Goal: Information Seeking & Learning: Learn about a topic

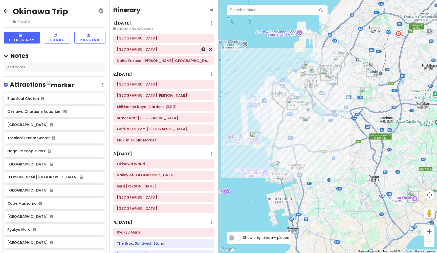
scroll to position [806, 0]
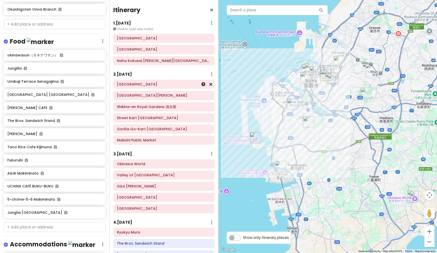
click at [157, 86] on h6 "[GEOGRAPHIC_DATA]" at bounding box center [164, 84] width 94 height 5
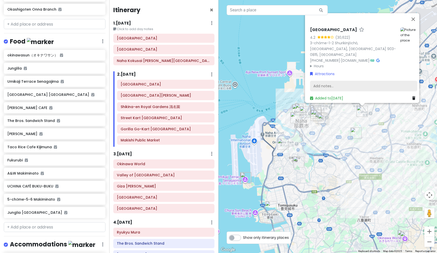
click at [326, 83] on div "Add notes..." at bounding box center [363, 86] width 107 height 11
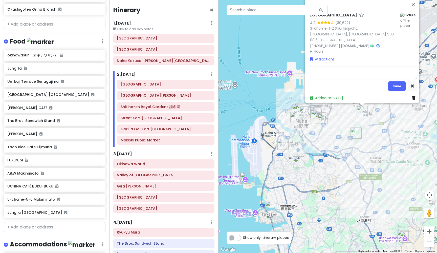
type textarea "x"
type textarea "O"
type textarea "x"
type textarea "Op"
type textarea "x"
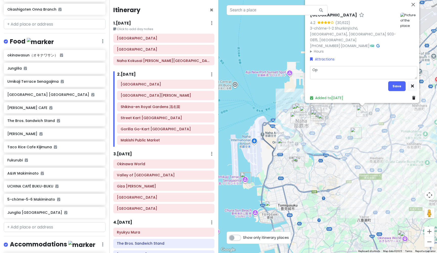
type textarea "Ope"
type textarea "x"
type textarea "Open"
type textarea "x"
type textarea "Openi"
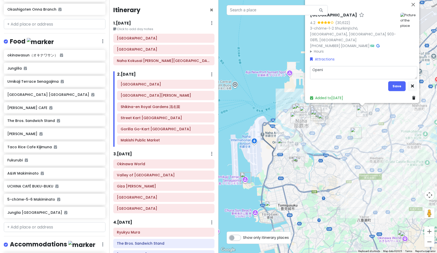
type textarea "x"
type textarea "Openin"
type textarea "x"
type textarea "Opening"
type textarea "x"
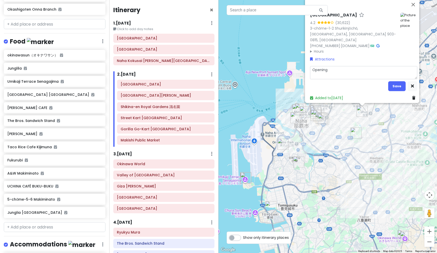
type textarea "Opening"
type textarea "x"
type textarea "Opening 8"
type textarea "x"
type textarea "Opening 8."
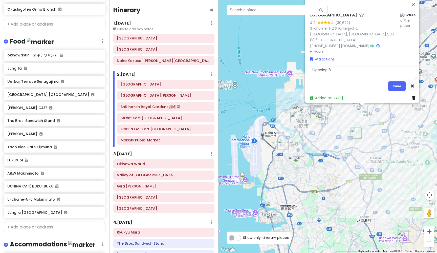
type textarea "x"
type textarea "Opening 8.3"
type textarea "x"
type textarea "Opening 8.30"
type textarea "x"
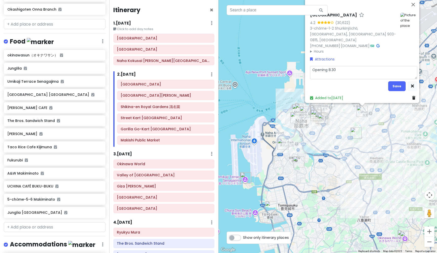
type textarea "Opening 8.30a"
type textarea "x"
type textarea "Opening 8.30am"
type textarea "x"
type textarea "Opening 8.30am-"
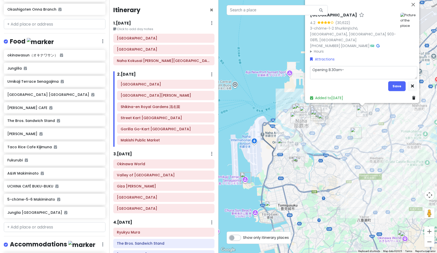
type textarea "x"
type textarea "Opening 8.30am-6"
type textarea "x"
type textarea "Opening 8.30am-6p"
type textarea "x"
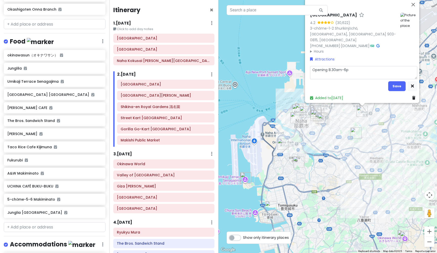
type textarea "Opening 8.30am-6pm"
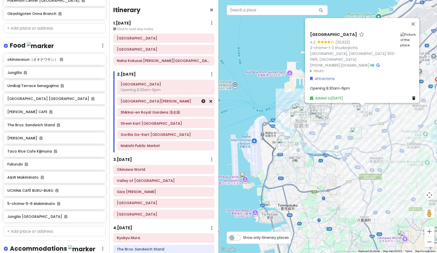
click at [143, 103] on div "[GEOGRAPHIC_DATA][PERSON_NAME]" at bounding box center [166, 101] width 90 height 7
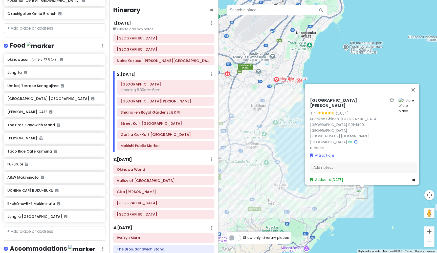
click at [344, 109] on h6 "[GEOGRAPHIC_DATA][PERSON_NAME]" at bounding box center [348, 103] width 77 height 11
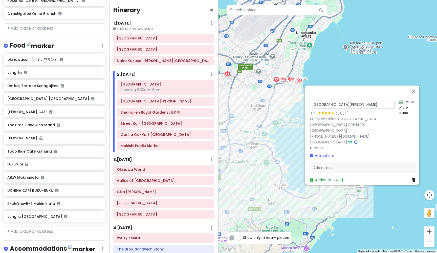
drag, startPoint x: 345, startPoint y: 108, endPoint x: 308, endPoint y: 109, distance: 36.7
click at [310, 109] on input "[GEOGRAPHIC_DATA][PERSON_NAME]" at bounding box center [352, 105] width 85 height 8
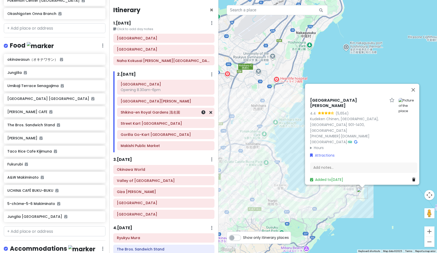
click at [147, 114] on div "Shikina-en Royal Gardens 識名園" at bounding box center [166, 112] width 90 height 7
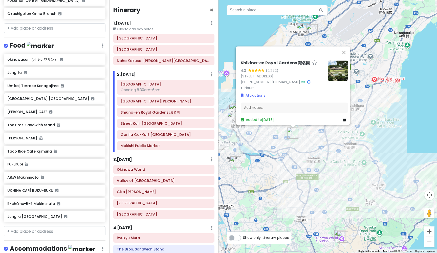
click at [243, 60] on h6 "Shikina-en Royal Gardens 識名園" at bounding box center [275, 62] width 69 height 5
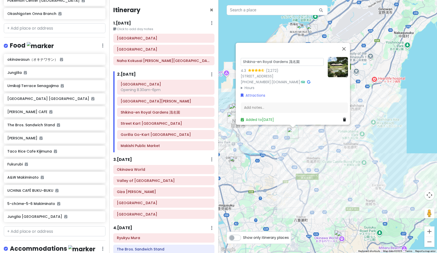
drag, startPoint x: 286, startPoint y: 54, endPoint x: 239, endPoint y: 53, distance: 47.8
click at [241, 58] on input "Shikina-en Royal Gardens 識名園" at bounding box center [282, 62] width 83 height 8
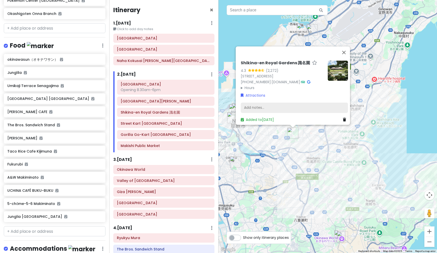
click at [285, 102] on div "Add notes..." at bounding box center [294, 107] width 107 height 11
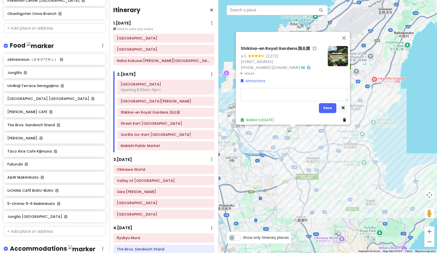
type textarea "x"
type textarea "O"
type textarea "x"
type textarea "Op"
type textarea "x"
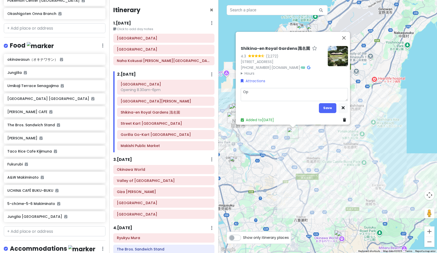
type textarea "Opn"
type textarea "x"
type textarea "Op"
type textarea "x"
type textarea "O"
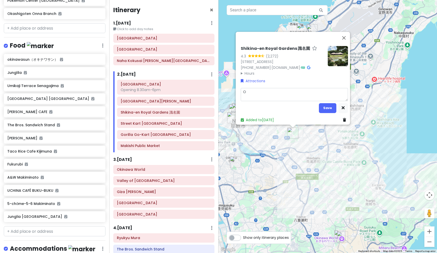
type textarea "x"
type textarea "Op"
type textarea "x"
type textarea "Ope"
type textarea "x"
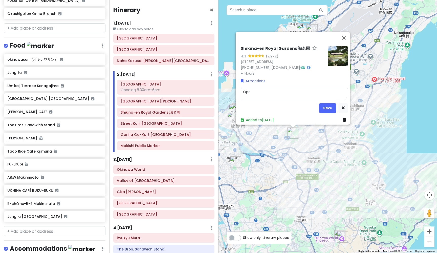
type textarea "Open"
type textarea "x"
type textarea "Openi"
type textarea "x"
type textarea "Openin"
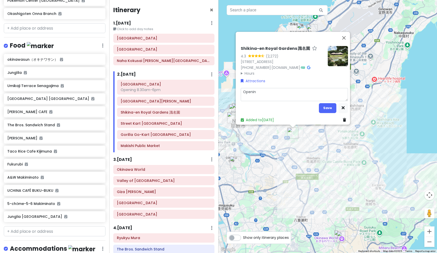
type textarea "x"
type textarea "Opening"
type textarea "x"
type textarea "Opening"
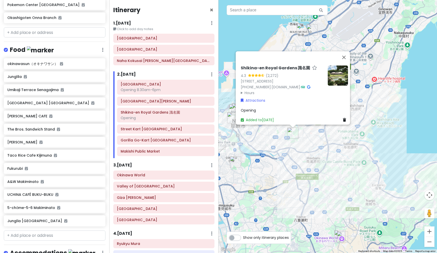
click at [285, 107] on div "Opening" at bounding box center [294, 110] width 107 height 6
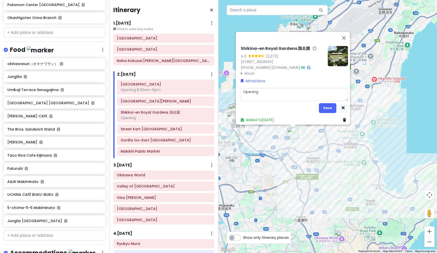
click at [282, 91] on textarea "Opening" at bounding box center [294, 94] width 107 height 13
type textarea "x"
type textarea "Opening"
type textarea "x"
type textarea "Opening 9"
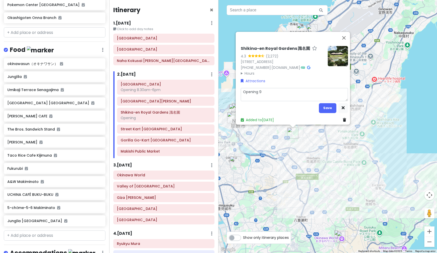
type textarea "x"
type textarea "Opening 9a"
type textarea "x"
type textarea "Opening 9am"
type textarea "x"
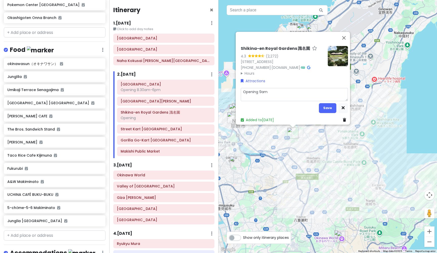
type textarea "Opening 9am-"
type textarea "x"
type textarea "Opening 9am-5"
type textarea "x"
type textarea "Opening 9am-5."
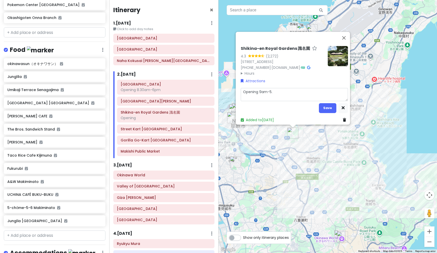
type textarea "x"
type textarea "Opening 9am-5.3"
type textarea "x"
type textarea "Opening 9am-5.30"
type textarea "x"
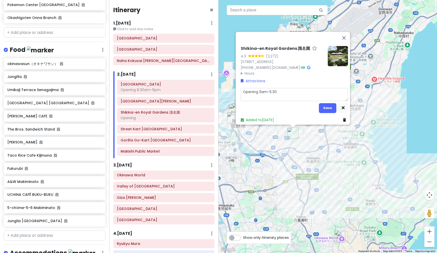
type textarea "Opening 9am-5.30p"
type textarea "x"
type textarea "Opening 9am-5.30pm"
type textarea "x"
type textarea "Opening 9am-5.30pm"
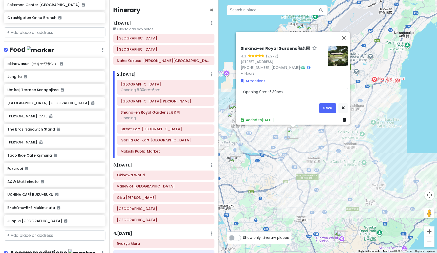
type textarea "x"
type textarea "Opening 9am-5.30pm ("
type textarea "x"
type textarea "Opening 9am-5.30pm (c"
type textarea "x"
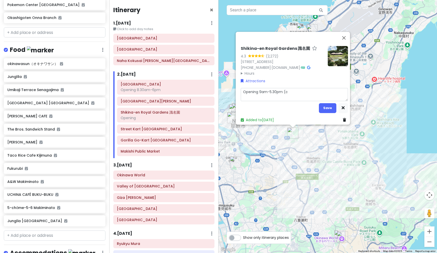
type textarea "Opening 9am-5.30pm (cl"
type textarea "x"
type textarea "Opening 9am-5.30pm (clo"
type textarea "x"
type textarea "Opening 9am-5.30pm (clos"
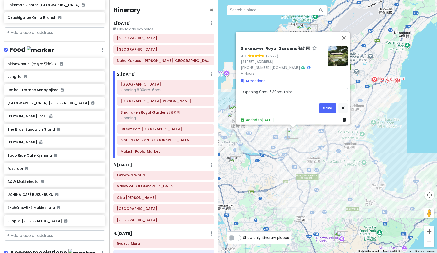
type textarea "x"
type textarea "Opening 9am-5.30pm (close"
type textarea "x"
type textarea "Opening 9am-5.30pm (closed"
type textarea "x"
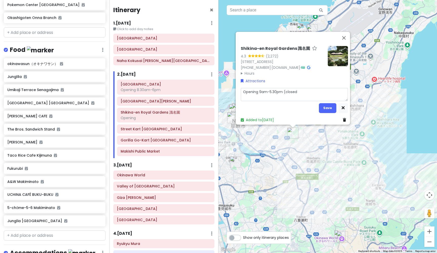
type textarea "Opening 9am-5.30pm (closed"
type textarea "x"
type textarea "Opening 9am-5.30pm (closed W"
type textarea "x"
type textarea "Opening 9am-5.30pm (closed We"
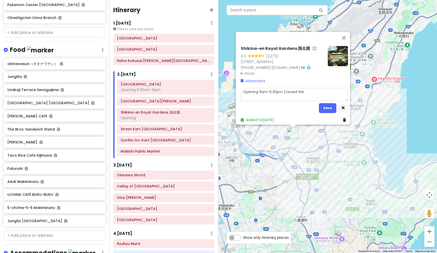
type textarea "x"
type textarea "Opening 9am-5.30pm (closed Wed"
type textarea "x"
type textarea "Opening 9am-5.30pm (closed Weds"
type textarea "x"
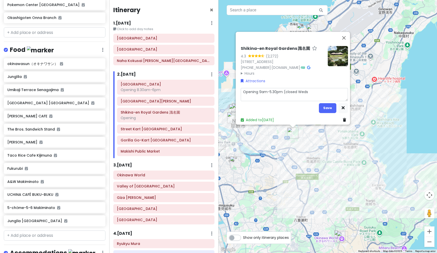
type textarea "Opening 9am-5.30pm (closed Weds)"
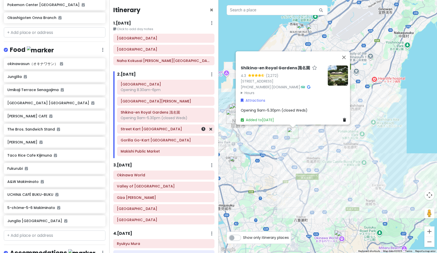
click at [148, 130] on h6 "Street Kart [GEOGRAPHIC_DATA]" at bounding box center [166, 129] width 90 height 5
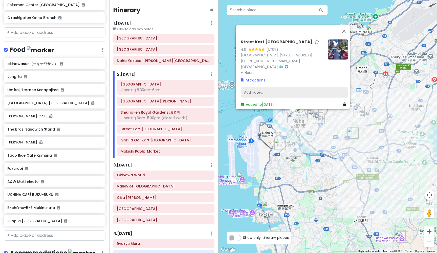
click at [273, 90] on div "Add notes..." at bounding box center [294, 92] width 107 height 11
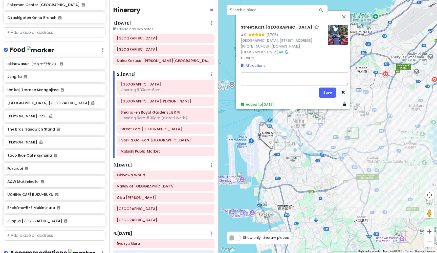
type textarea "x"
type textarea "O"
type textarea "x"
type textarea "Op"
type textarea "x"
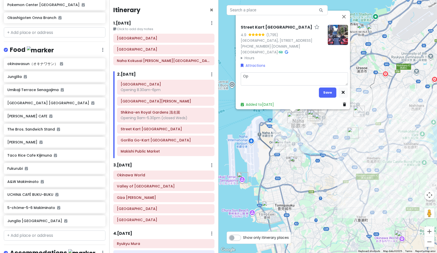
type textarea "Ope"
type textarea "x"
type textarea "Open"
type textarea "x"
type textarea "Openi"
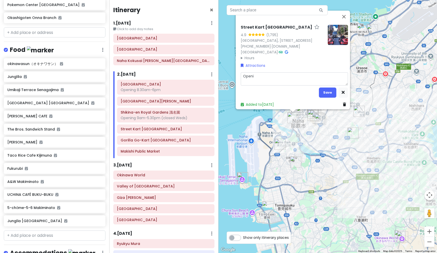
type textarea "x"
type textarea "Openin"
type textarea "x"
type textarea "Opening"
type textarea "x"
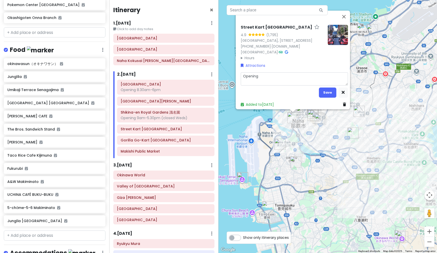
type textarea "Opening"
type textarea "x"
type textarea "Opening 1"
type textarea "x"
type textarea "Opening 10"
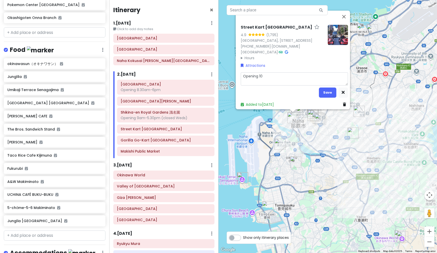
type textarea "x"
type textarea "Opening 10a"
type textarea "x"
type textarea "Opening 10am"
type textarea "x"
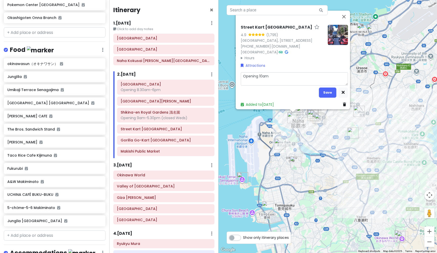
type textarea "Opening 10am0"
type textarea "x"
type textarea "Opening 10am"
type textarea "x"
type textarea "Opening 10am-"
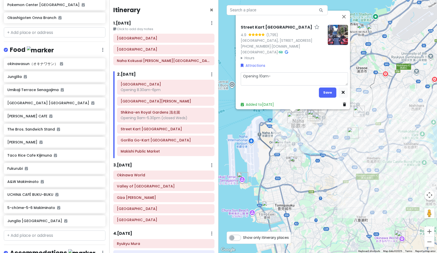
type textarea "x"
type textarea "Opening 10am-1"
type textarea "x"
type textarea "Opening 10am-10"
type textarea "x"
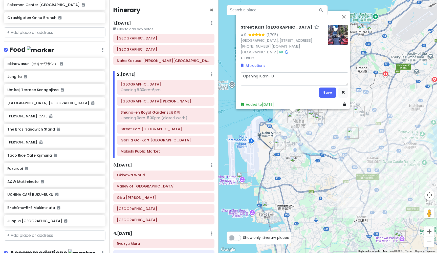
type textarea "Opening 10am-10p"
type textarea "x"
type textarea "Opening 10am-10pm"
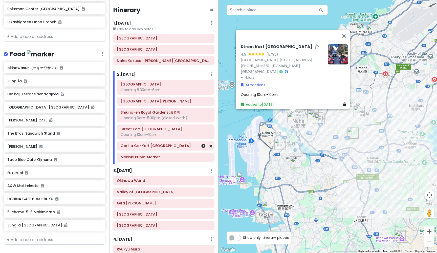
click at [189, 146] on h6 "Gorilla Go-Kart [GEOGRAPHIC_DATA]" at bounding box center [166, 145] width 90 height 5
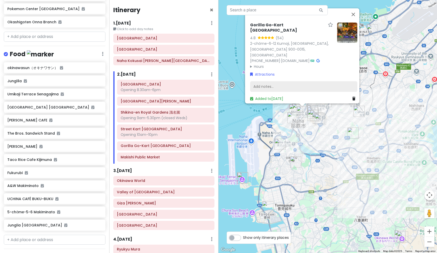
click at [285, 81] on div "Add notes..." at bounding box center [303, 86] width 107 height 11
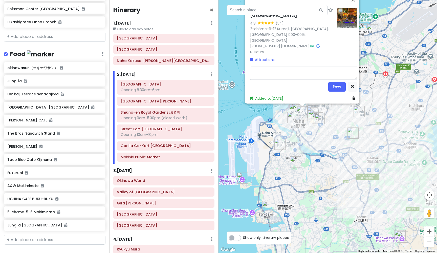
type textarea "x"
type textarea "O"
type textarea "x"
type textarea "Op"
type textarea "x"
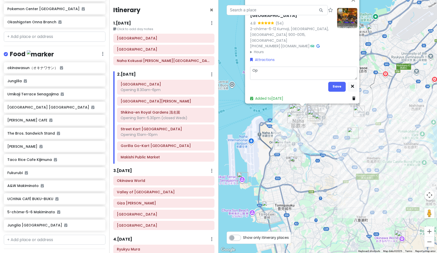
type textarea "Ope"
type textarea "x"
type textarea "Open"
type textarea "x"
type textarea "Openi"
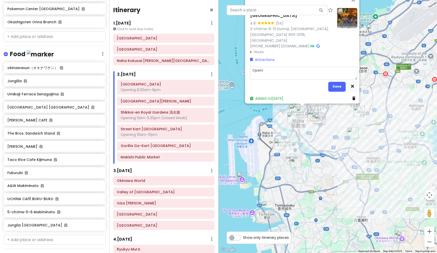
type textarea "x"
type textarea "Openin"
type textarea "x"
type textarea "Opening"
type textarea "x"
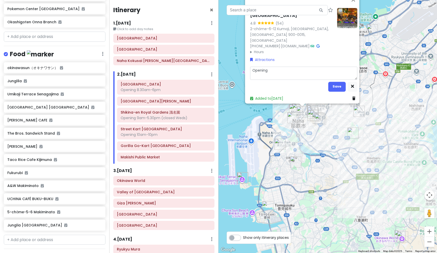
type textarea "Opening"
type textarea "x"
type textarea "Opening 9"
type textarea "x"
type textarea "Opening 9."
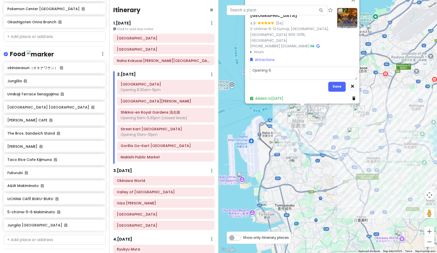
type textarea "x"
type textarea "Opening 9.3"
type textarea "x"
type textarea "Opening 9.30"
type textarea "x"
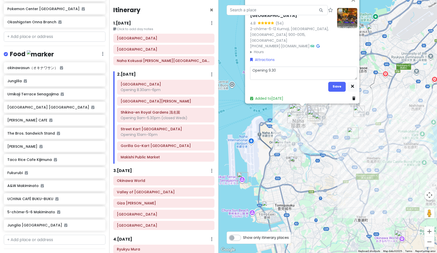
type textarea "Opening 9.30a"
type textarea "x"
type textarea "Opening 9.30am"
type textarea "x"
type textarea "Opening 9.30am-"
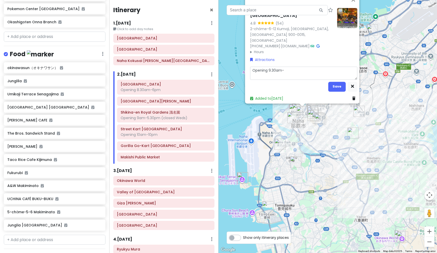
type textarea "x"
type textarea "Opening 9.30am-1"
type textarea "x"
type textarea "Opening 9.30am-10"
type textarea "x"
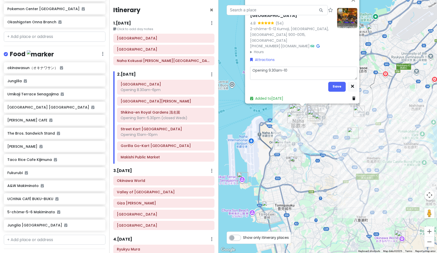
type textarea "Opening 9.30am-10p"
type textarea "x"
type textarea "Opening 9.30am-10pm"
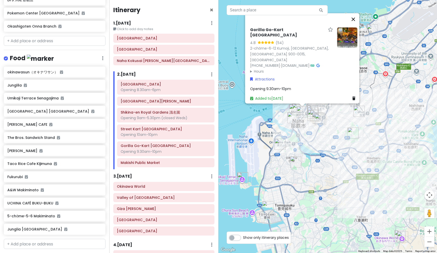
click at [357, 25] on button "Close" at bounding box center [353, 19] width 12 height 12
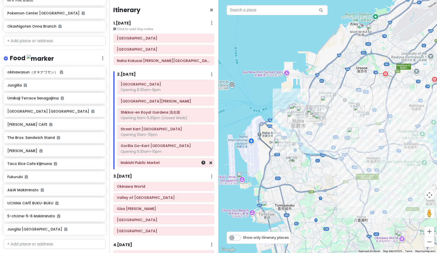
click at [167, 164] on div "Makishi Public Market" at bounding box center [166, 162] width 90 height 7
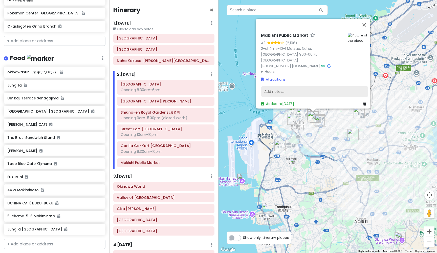
click at [263, 87] on div "Add notes..." at bounding box center [314, 91] width 107 height 11
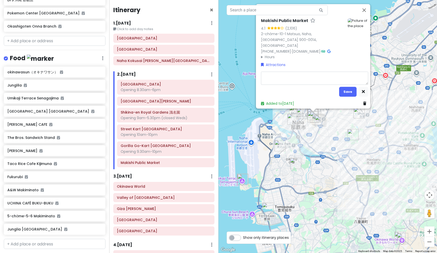
type textarea "x"
type textarea "O"
type textarea "x"
type textarea "Op"
type textarea "x"
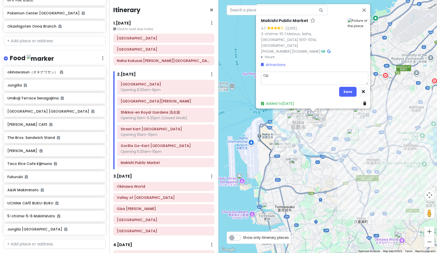
type textarea "Ope"
type textarea "x"
type textarea "Opej"
type textarea "x"
type textarea "Opeji"
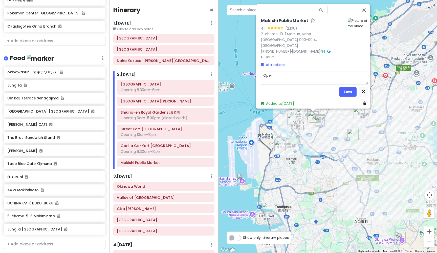
type textarea "x"
type textarea "[PERSON_NAME]"
type textarea "x"
type textarea "Opejing"
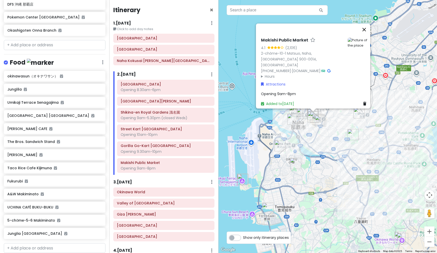
click at [367, 29] on button "Close" at bounding box center [364, 30] width 12 height 12
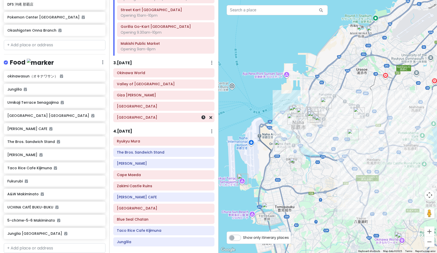
scroll to position [120, 0]
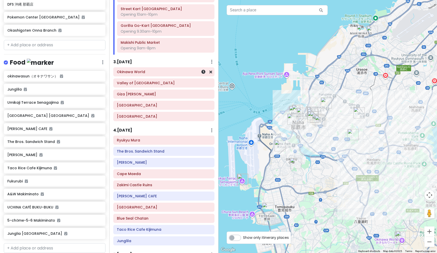
click at [150, 71] on h6 "Okinawa World" at bounding box center [164, 72] width 94 height 5
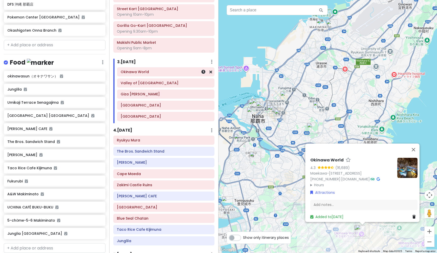
click at [149, 71] on h6 "Okinawa World" at bounding box center [166, 72] width 90 height 5
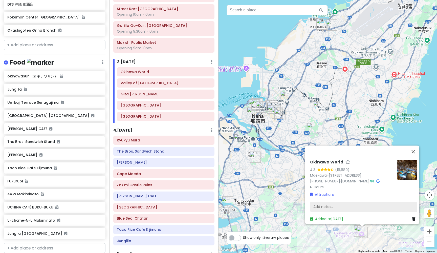
click at [344, 202] on div "Add notes..." at bounding box center [363, 207] width 107 height 11
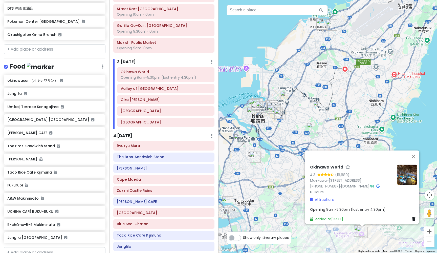
click at [334, 207] on span "Opening 9am-5.30pm (last entry 4.30pm)" at bounding box center [348, 209] width 76 height 5
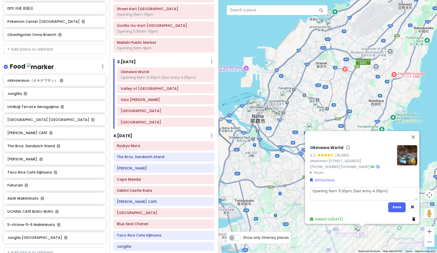
click at [389, 190] on textarea "Opening 9am-5.30pm (last entry 4.30pm)" at bounding box center [363, 193] width 107 height 13
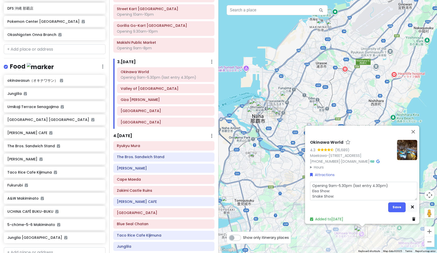
click at [357, 189] on textarea "Opening 9am-5.30pm (last entry 4.30pm) Eisa Show: Snake Show:" at bounding box center [363, 191] width 107 height 18
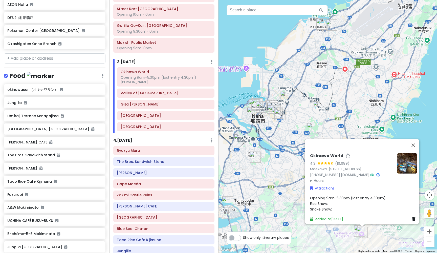
click at [332, 200] on div "Opening 9am-5.30pm (last entry 4.30pm) Eisa Show: Snake Show:" at bounding box center [363, 203] width 107 height 17
click at [322, 202] on span "Opening 9am-5.30pm (last entry 4.30pm) Eisa Show: Snake Show:" at bounding box center [348, 203] width 76 height 16
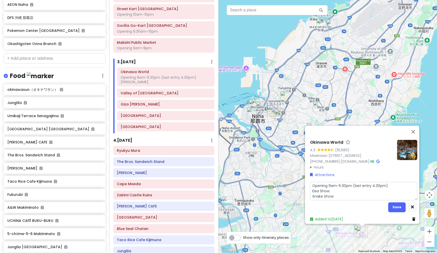
click at [337, 188] on textarea "Opening 9am-5.30pm (last entry 4.30pm) Eisa Show: Snake Show:" at bounding box center [363, 191] width 107 height 18
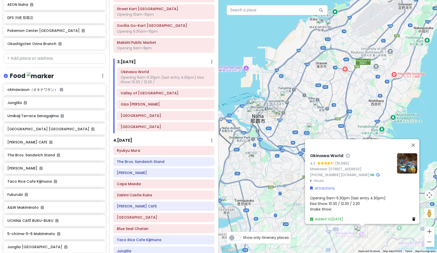
click at [344, 205] on div "Opening 9am-5.30pm (last entry 4.30pm) Eisa Show: 10.30 / 12.30 / 2.30 Snake Sh…" at bounding box center [363, 203] width 107 height 17
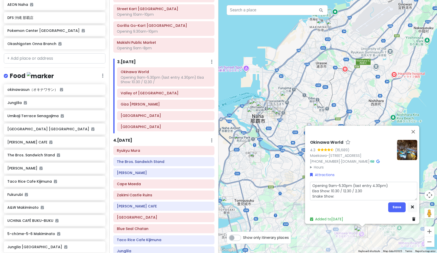
click at [342, 194] on textarea "Opening 9am-5.30pm (last entry 4.30pm) Eisa Show: 10.30 / 12.30 / 2.30 Snake Sh…" at bounding box center [363, 191] width 107 height 18
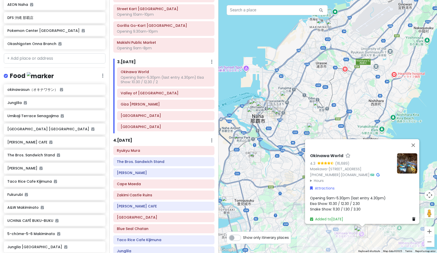
click at [325, 200] on span "Opening 9am-5.30pm (last entry 4.30pm) Eisa Show: 10.30 / 12.30 / 2.30 Snake Sh…" at bounding box center [348, 203] width 76 height 16
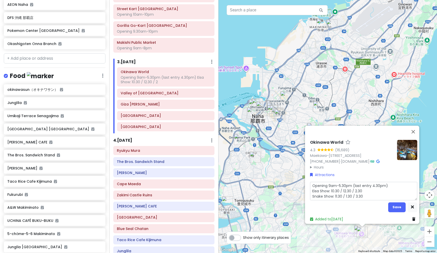
click at [327, 188] on textarea "Opening 9am-5.30pm (last entry 4.30pm) Eisa Show: 10.30 / 12.30 / 2.30 Snake Sh…" at bounding box center [363, 191] width 107 height 18
click at [331, 194] on textarea "Opening 9am-5.30pm (last entry 4.30pm) Eisa Show (30mins): 10.30 / 12.30 / 2.30…" at bounding box center [363, 191] width 107 height 18
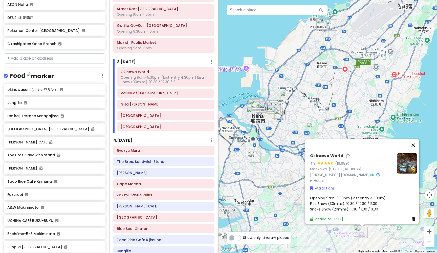
click at [416, 139] on button "Close" at bounding box center [413, 145] width 12 height 12
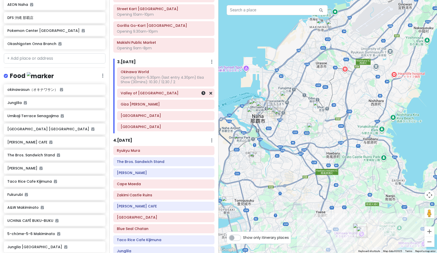
click at [148, 94] on h6 "Valley of [GEOGRAPHIC_DATA]" at bounding box center [166, 93] width 90 height 5
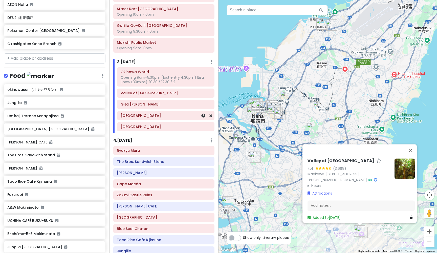
click at [180, 115] on h6 "[GEOGRAPHIC_DATA]" at bounding box center [166, 115] width 90 height 5
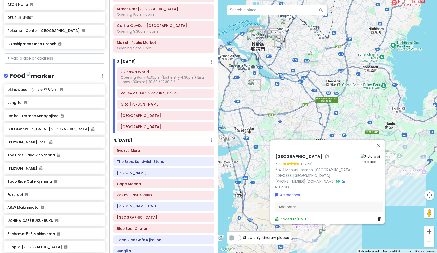
click at [307, 154] on h6 "[GEOGRAPHIC_DATA]" at bounding box center [299, 156] width 47 height 5
drag, startPoint x: 353, startPoint y: 148, endPoint x: 270, endPoint y: 148, distance: 83.2
click at [270, 148] on div "[GEOGRAPHIC_DATA] 4.4 (1,720) 614-1 Mabuni, [GEOGRAPHIC_DATA], [GEOGRAPHIC_DATA…" at bounding box center [327, 180] width 114 height 88
click at [276, 184] on summary "Hours" at bounding box center [316, 187] width 81 height 6
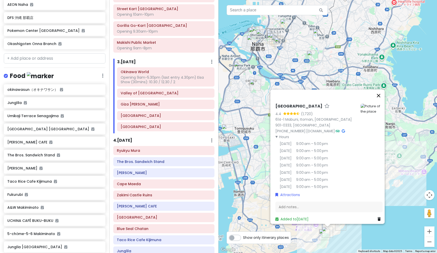
click at [382, 90] on button "Close" at bounding box center [379, 96] width 12 height 12
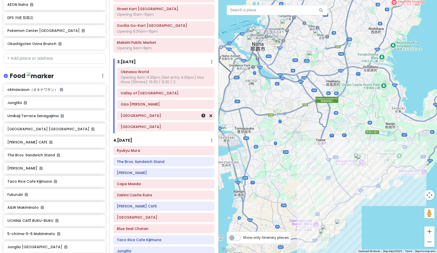
click at [175, 114] on h6 "[GEOGRAPHIC_DATA]" at bounding box center [166, 115] width 90 height 5
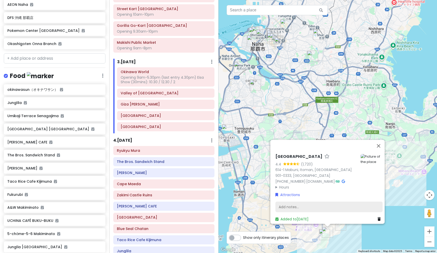
click at [307, 202] on div "Add notes..." at bounding box center [329, 207] width 107 height 11
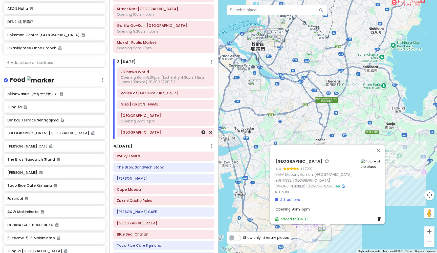
click at [164, 130] on h6 "[GEOGRAPHIC_DATA]" at bounding box center [166, 132] width 90 height 5
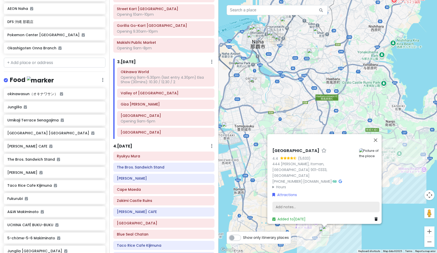
click at [285, 205] on div "Add notes..." at bounding box center [326, 207] width 107 height 11
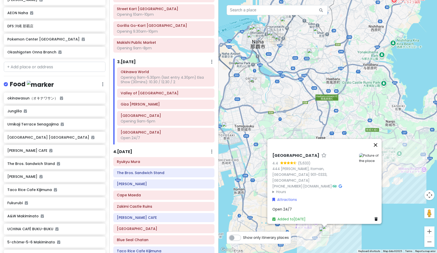
click at [379, 150] on button "Close" at bounding box center [376, 145] width 12 height 12
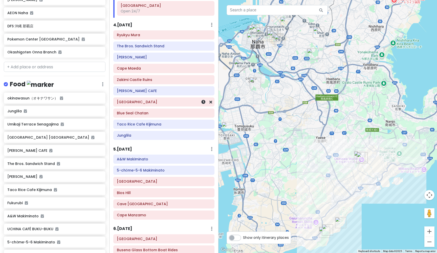
scroll to position [256, 0]
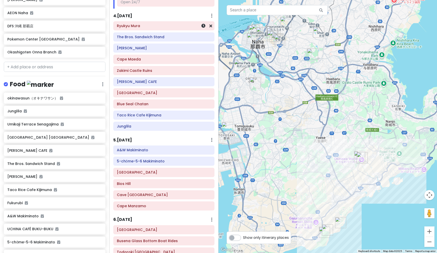
click at [157, 25] on h6 "Ryukyu Mura" at bounding box center [164, 26] width 94 height 5
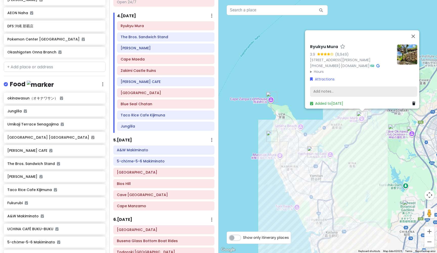
click at [331, 87] on div "Add notes..." at bounding box center [363, 91] width 107 height 11
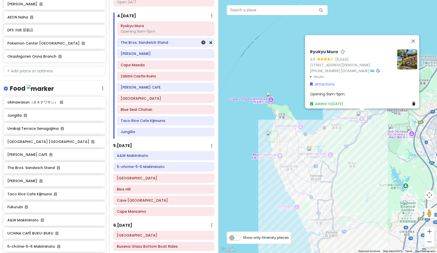
click at [182, 41] on h6 "The Bros. Sandwich Stand" at bounding box center [166, 42] width 90 height 5
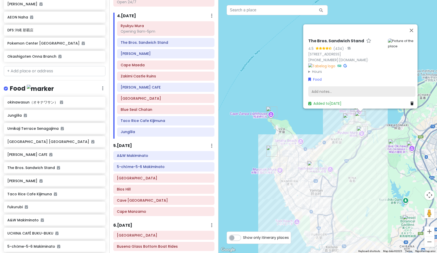
click at [328, 88] on div "Add notes..." at bounding box center [361, 91] width 107 height 11
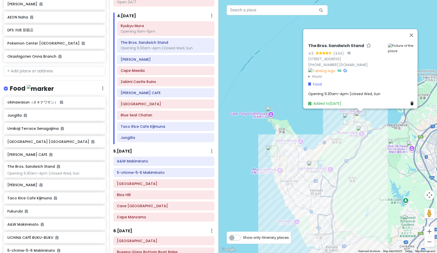
click at [384, 91] on div "Opening 9.30am-4pm (closed Wed, Sun" at bounding box center [361, 94] width 107 height 6
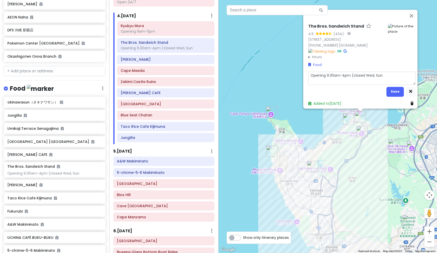
click at [383, 73] on textarea "Opening 9.30am-4pm (closed Wed, Sun" at bounding box center [361, 78] width 107 height 13
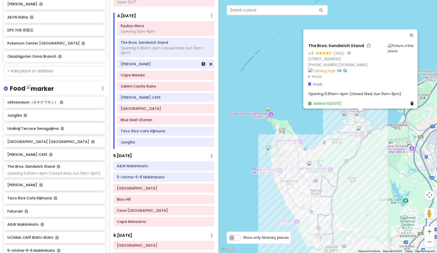
click at [161, 65] on div "[PERSON_NAME]" at bounding box center [166, 63] width 90 height 7
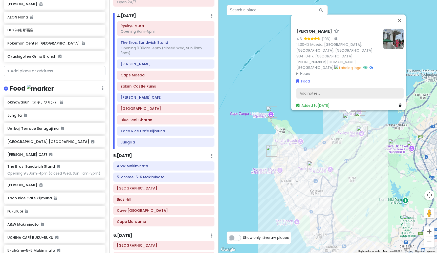
click at [325, 89] on div "Add notes..." at bounding box center [350, 93] width 107 height 11
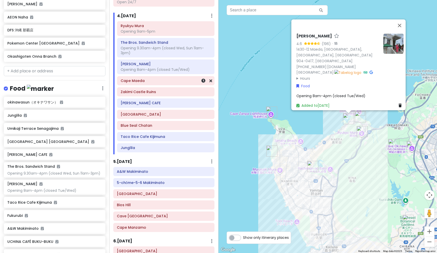
click at [146, 78] on h6 "Cape Maeda" at bounding box center [166, 80] width 90 height 5
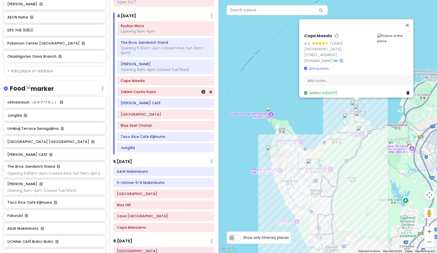
click at [136, 92] on div "Zakimi Castle Ruins" at bounding box center [166, 91] width 90 height 7
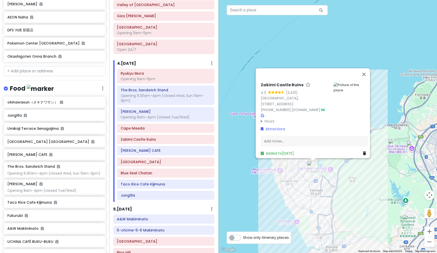
scroll to position [204, 0]
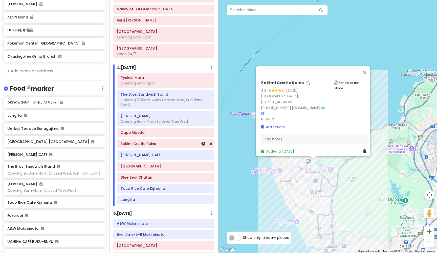
click at [179, 144] on div "Zakimi Castle Ruins" at bounding box center [166, 143] width 90 height 7
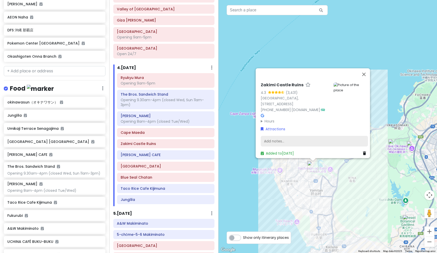
click at [290, 138] on div "Add notes..." at bounding box center [314, 141] width 107 height 11
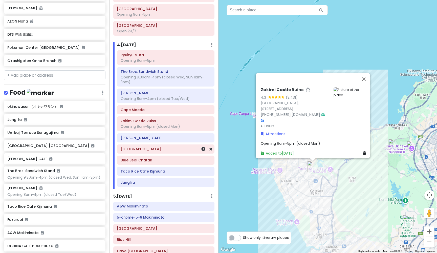
scroll to position [233, 0]
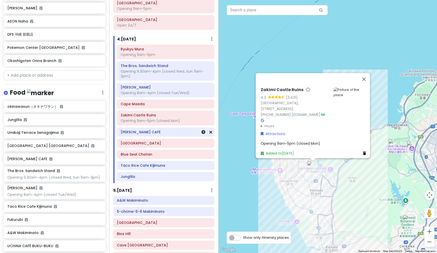
click at [145, 130] on h6 "[PERSON_NAME] CAFE" at bounding box center [166, 132] width 90 height 5
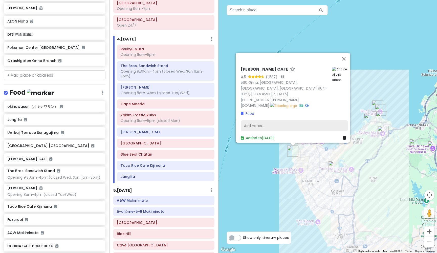
click at [275, 121] on div "Add notes..." at bounding box center [294, 125] width 107 height 11
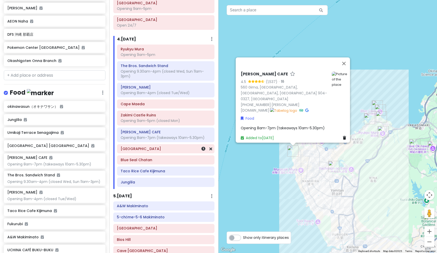
click at [143, 149] on div "[GEOGRAPHIC_DATA]" at bounding box center [166, 148] width 90 height 7
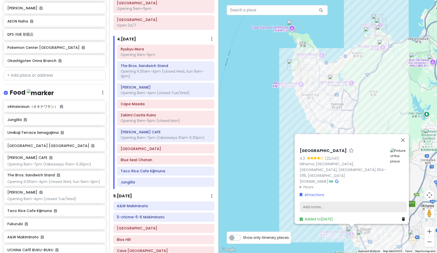
click at [334, 205] on div "Add notes..." at bounding box center [353, 207] width 107 height 11
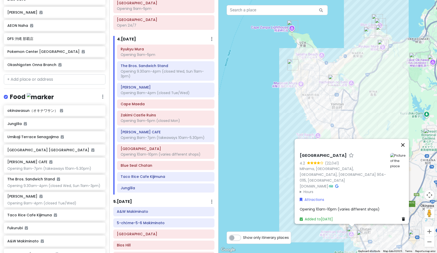
click at [407, 150] on button "Close" at bounding box center [403, 145] width 12 height 12
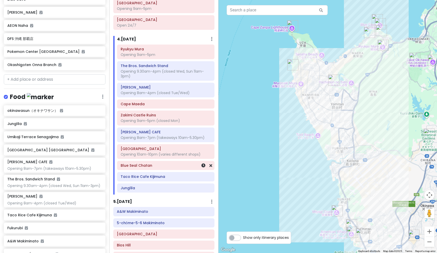
click at [159, 164] on h6 "Blue Seal Chatan" at bounding box center [166, 165] width 90 height 5
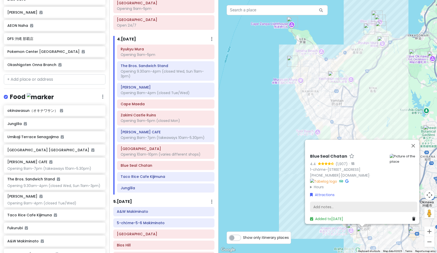
click at [311, 203] on div "Add notes..." at bounding box center [363, 207] width 107 height 11
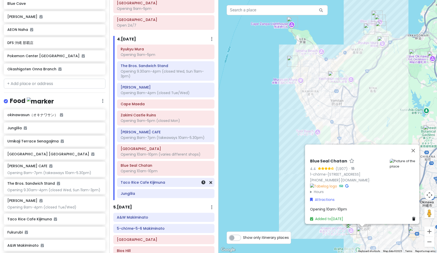
click at [173, 181] on h6 "Taco Rice Cafe Kijimuna" at bounding box center [166, 182] width 90 height 5
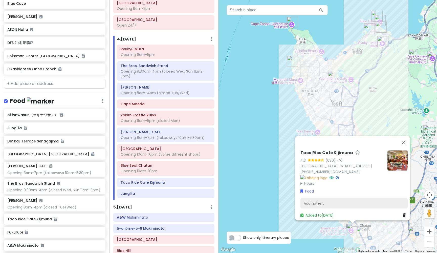
click at [315, 201] on div "Add notes..." at bounding box center [354, 203] width 107 height 11
click at [313, 200] on div "Add notes..." at bounding box center [354, 203] width 107 height 11
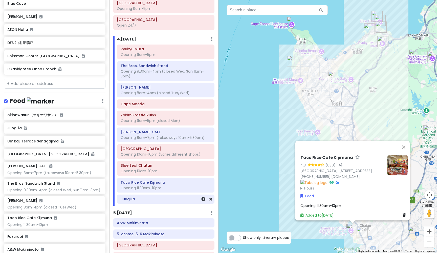
click at [165, 198] on h6 "Junglila" at bounding box center [166, 199] width 90 height 5
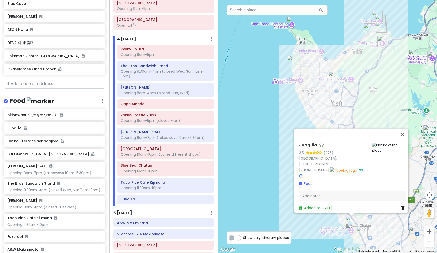
click at [308, 148] on h6 "Junglila" at bounding box center [308, 145] width 18 height 5
click at [330, 184] on div "Food" at bounding box center [352, 184] width 107 height 6
click at [406, 139] on button "Close" at bounding box center [402, 135] width 12 height 12
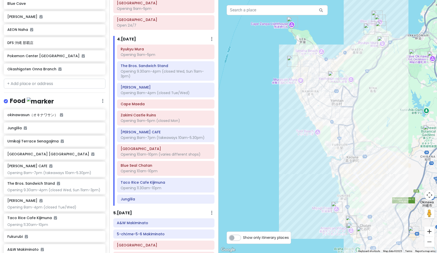
click at [430, 231] on button "Zoom in" at bounding box center [430, 231] width 10 height 10
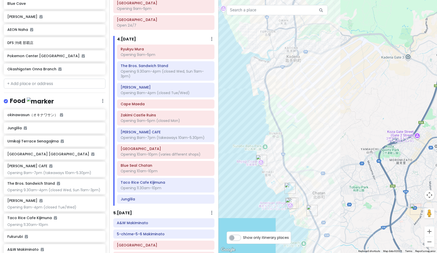
drag, startPoint x: 371, startPoint y: 197, endPoint x: 287, endPoint y: 63, distance: 157.9
click at [289, 189] on img "Junglila" at bounding box center [289, 187] width 11 height 11
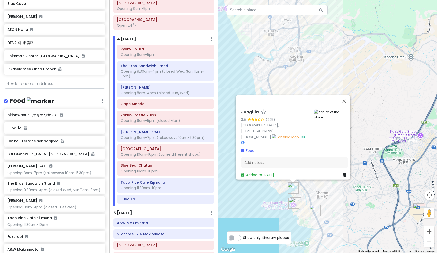
click at [258, 121] on icon at bounding box center [259, 119] width 3 height 3
click at [249, 115] on h6 "Junglila" at bounding box center [250, 112] width 18 height 5
click at [300, 148] on div "Food" at bounding box center [294, 151] width 107 height 6
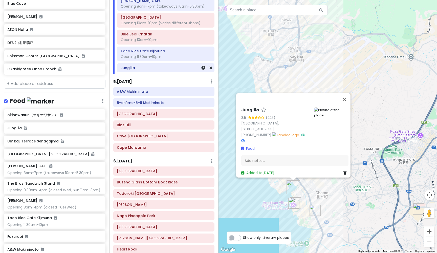
scroll to position [365, 0]
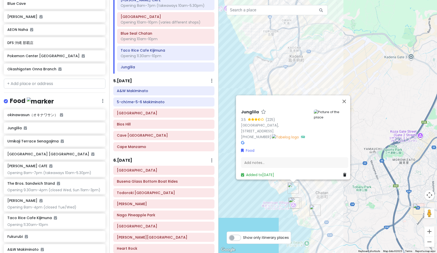
click at [247, 115] on h6 "Junglila" at bounding box center [250, 112] width 18 height 5
drag, startPoint x: 270, startPoint y: 120, endPoint x: 332, endPoint y: 145, distance: 67.5
click at [332, 148] on div "Food" at bounding box center [294, 151] width 107 height 6
click at [252, 109] on h6 "Junglier" at bounding box center [250, 106] width 18 height 5
click at [248, 117] on div "Junglila" at bounding box center [275, 114] width 69 height 6
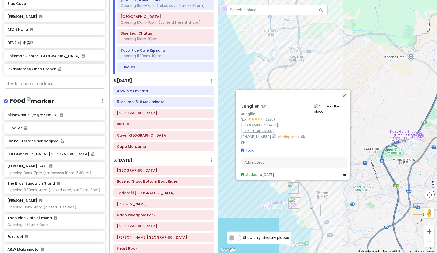
click at [270, 133] on link "[GEOGRAPHIC_DATA], [STREET_ADDRESS]" at bounding box center [260, 128] width 38 height 11
click at [347, 99] on button "Close" at bounding box center [344, 96] width 12 height 12
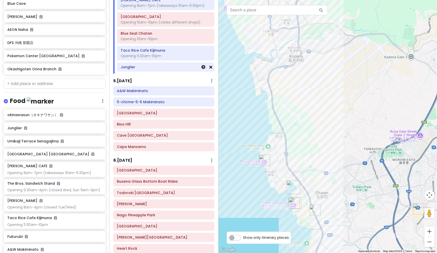
click at [212, 66] on icon at bounding box center [211, 67] width 3 height 4
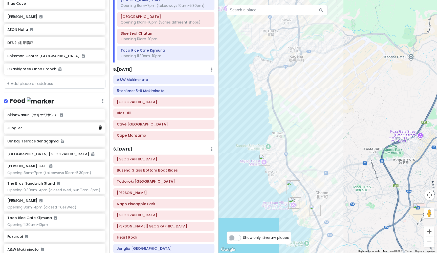
click at [99, 125] on icon at bounding box center [100, 127] width 4 height 4
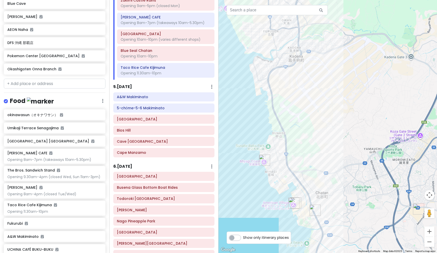
scroll to position [346, 0]
